Goal: Information Seeking & Learning: Learn about a topic

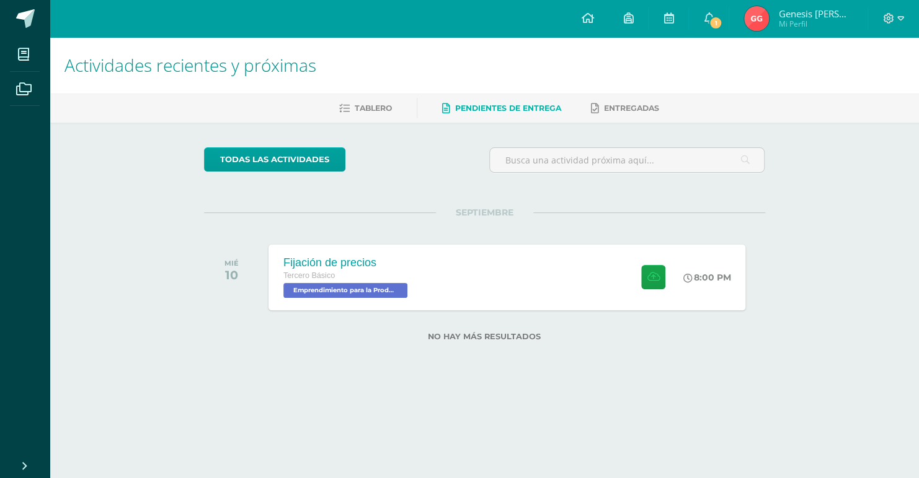
click at [743, 9] on link "Genesis Rocio Mi Perfil" at bounding box center [798, 18] width 138 height 37
click at [722, 10] on link "1" at bounding box center [709, 18] width 40 height 37
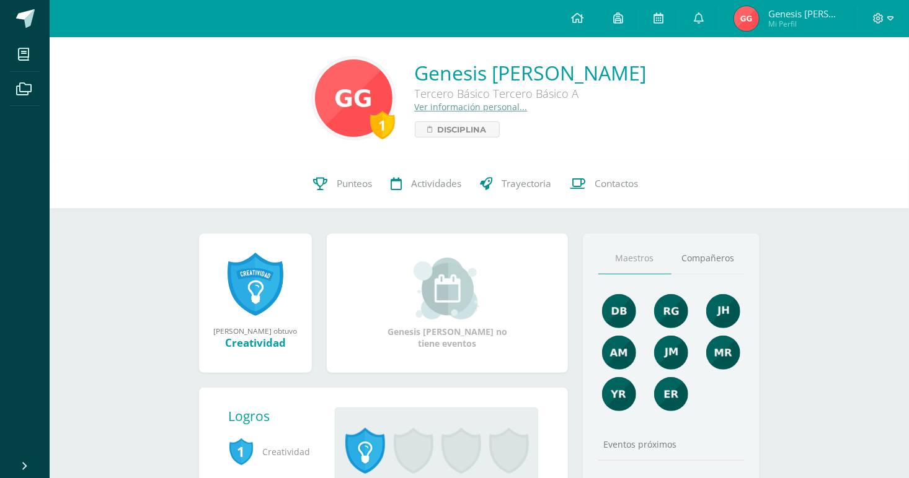
click at [718, 10] on link at bounding box center [699, 18] width 40 height 37
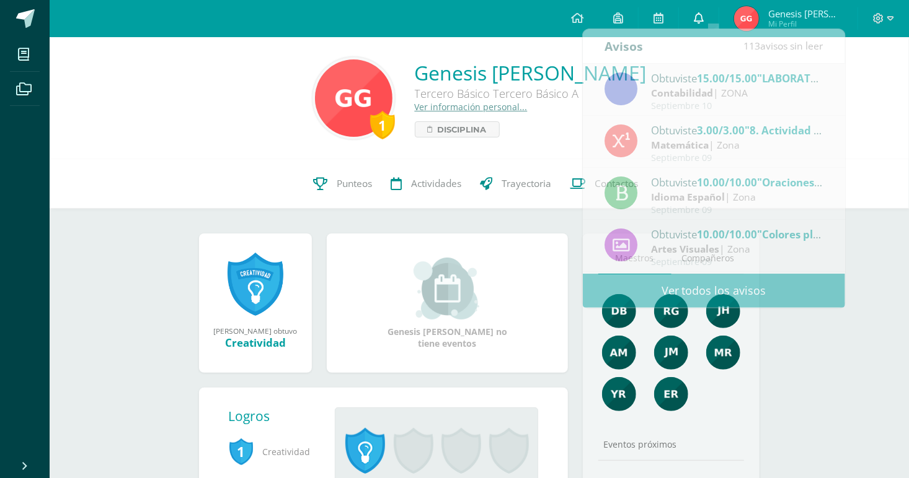
drag, startPoint x: 0, startPoint y: 0, endPoint x: 708, endPoint y: 17, distance: 708.0
click at [708, 17] on link at bounding box center [699, 18] width 40 height 37
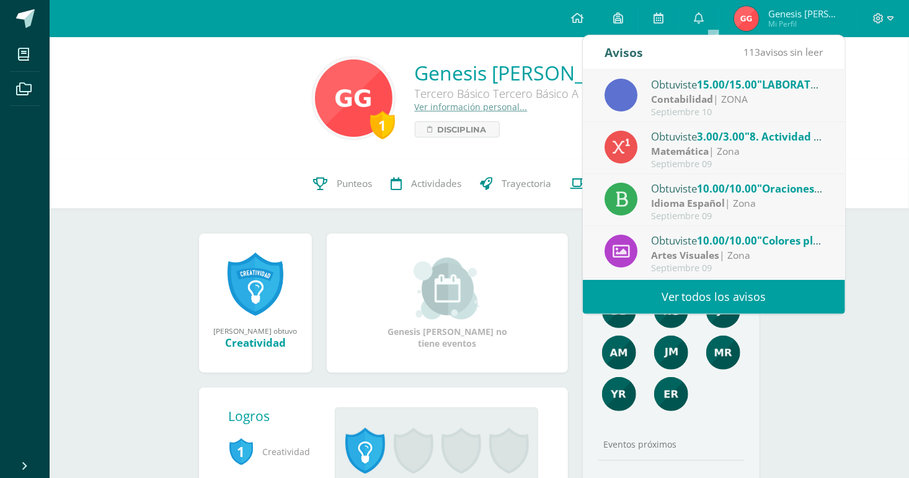
drag, startPoint x: 742, startPoint y: 97, endPoint x: 753, endPoint y: 163, distance: 66.6
click at [753, 163] on div "Obtuviste 15.00/15.00 "LABORATORIO 2: Informe digital." en Contabilidad Contabi…" at bounding box center [714, 175] width 262 height 210
drag, startPoint x: 753, startPoint y: 163, endPoint x: 712, endPoint y: 18, distance: 150.9
click at [703, 18] on icon at bounding box center [699, 17] width 10 height 11
click at [655, 60] on div "Avisos 113 avisos sin leer Avisos" at bounding box center [714, 52] width 262 height 35
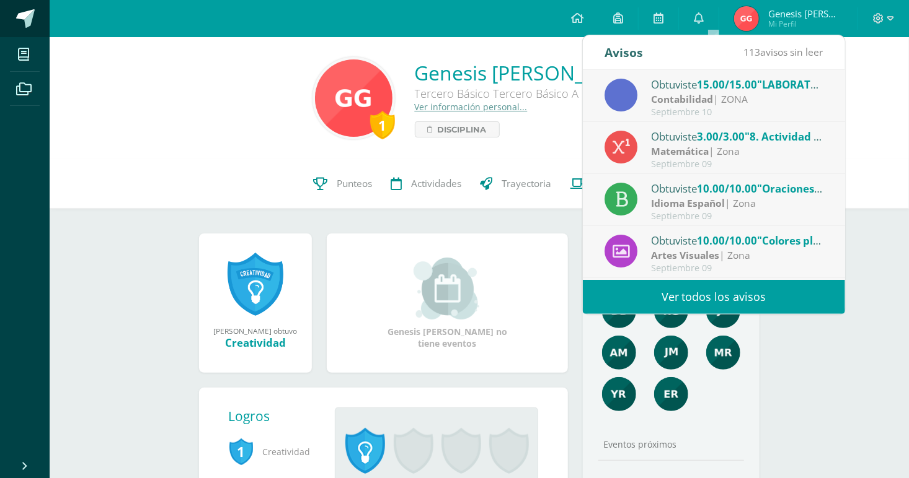
click at [25, 22] on span at bounding box center [25, 18] width 19 height 19
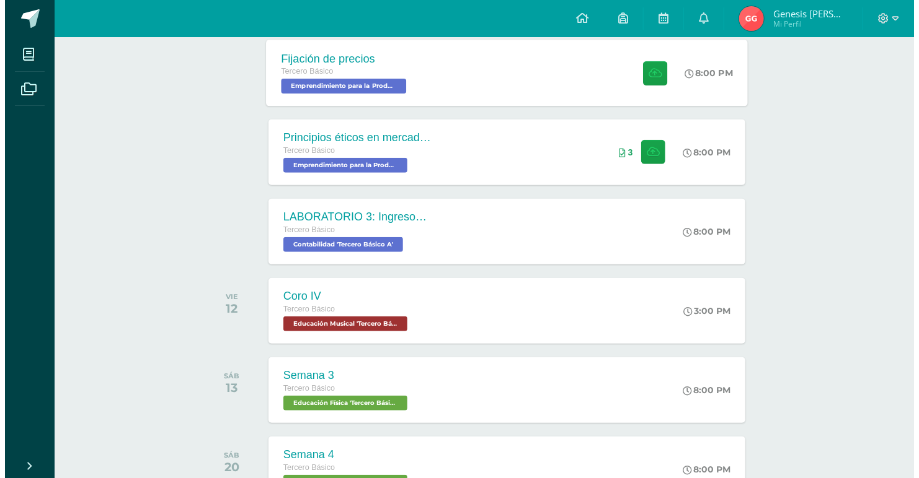
scroll to position [287, 0]
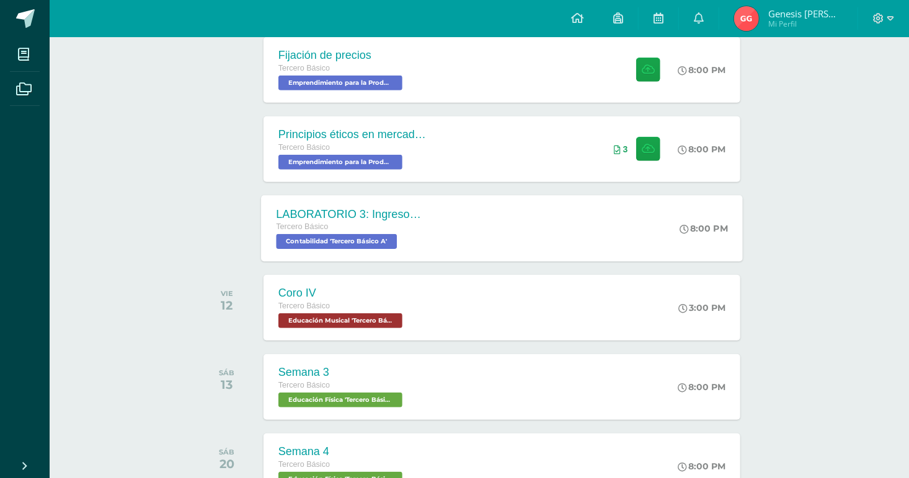
click at [459, 218] on div "LABORATORIO 3: Ingresos y deducciones laborales. Tercero Básico Contabilidad 'T…" at bounding box center [502, 228] width 482 height 66
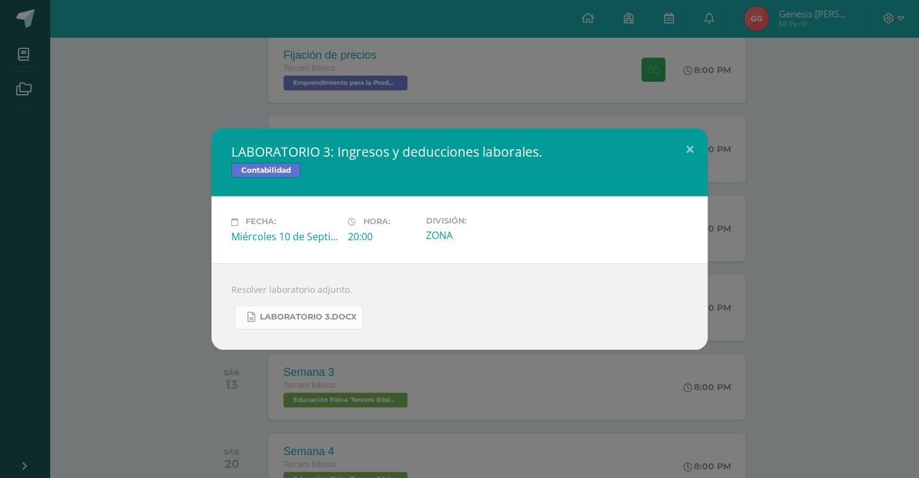
click at [303, 321] on span "LABORATORIO 3.docx" at bounding box center [308, 317] width 97 height 10
